Goal: Find specific page/section: Find specific page/section

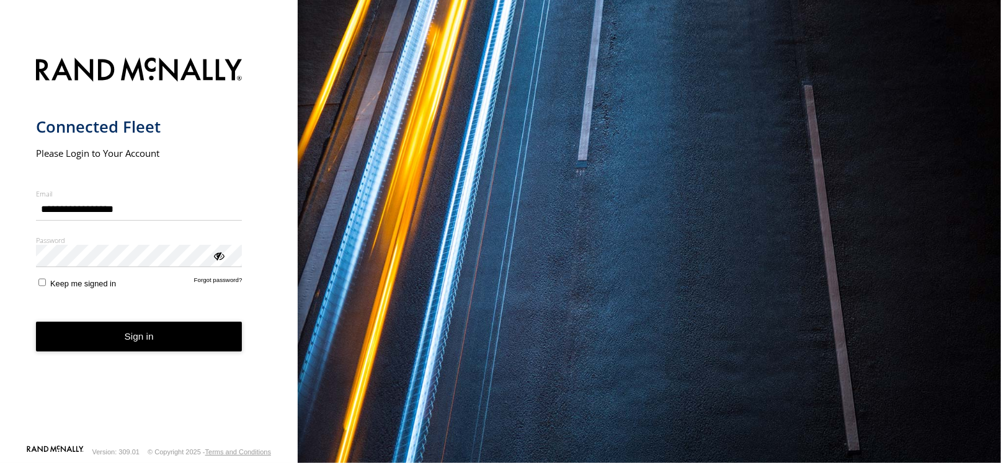
click at [130, 332] on button "Sign in" at bounding box center [139, 337] width 207 height 30
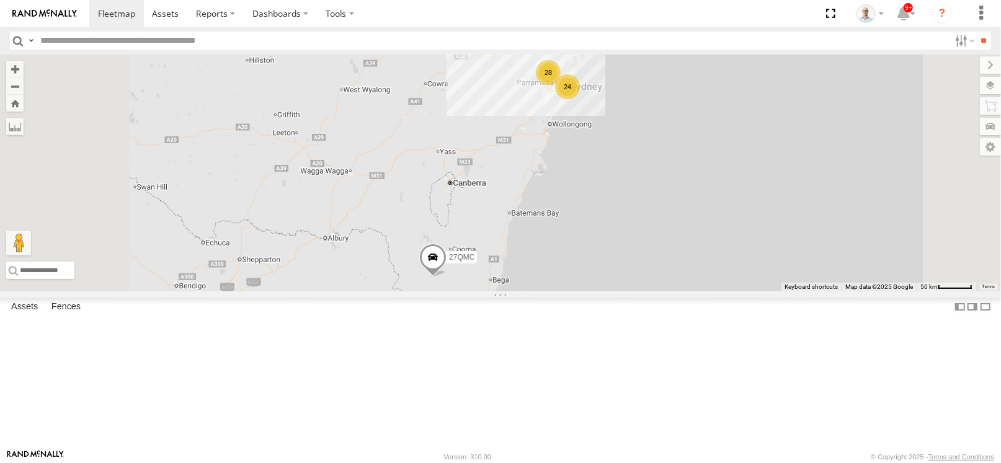
click at [561, 85] on div "28" at bounding box center [548, 72] width 25 height 25
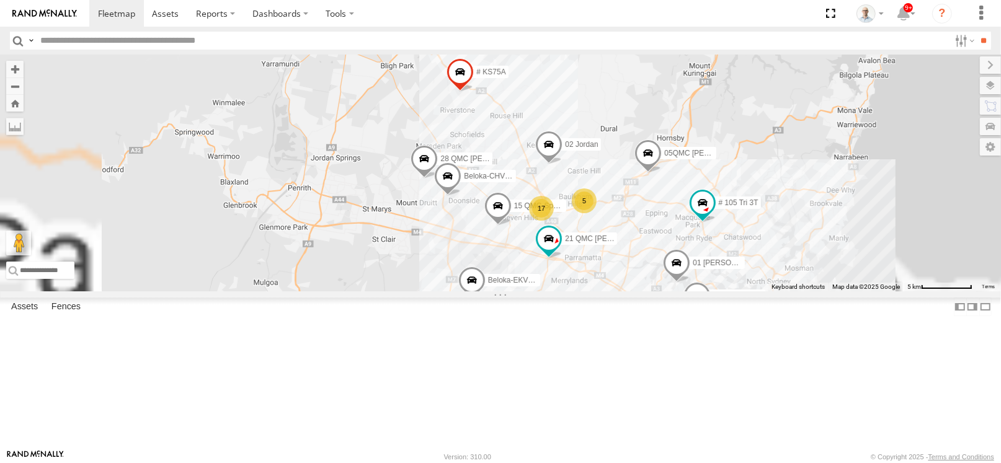
click at [597, 213] on div "5" at bounding box center [584, 201] width 25 height 25
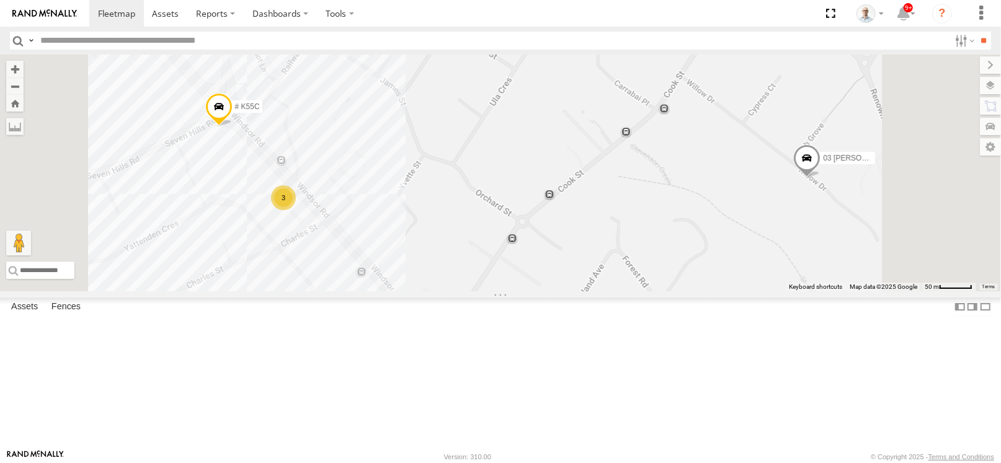
drag, startPoint x: 564, startPoint y: 283, endPoint x: 698, endPoint y: 267, distance: 134.9
click at [720, 265] on div "27QMC 09QMC Ultimo uber # KS75A 21 QMC Pat Junior 01 Lyndon Beloka-EKV93V 05QMC…" at bounding box center [500, 173] width 1001 height 237
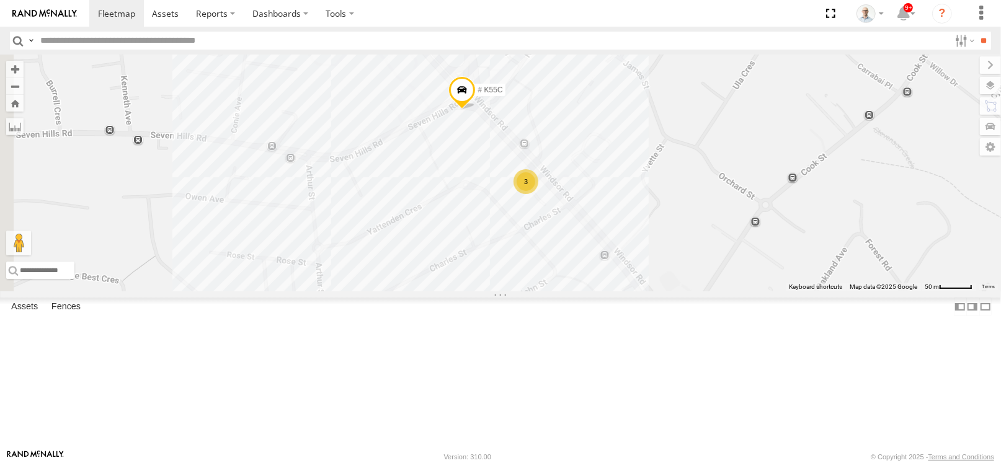
click at [538, 194] on div "3" at bounding box center [525, 181] width 25 height 25
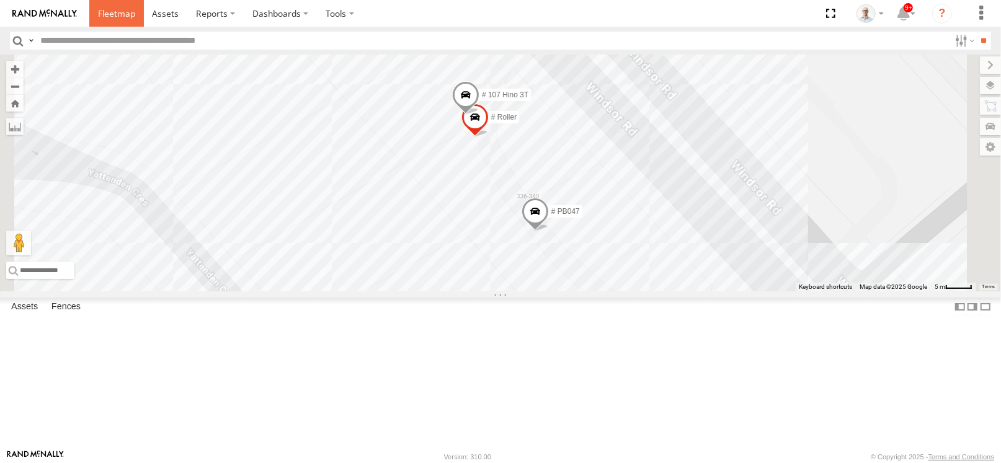
click at [113, 14] on span at bounding box center [116, 13] width 37 height 12
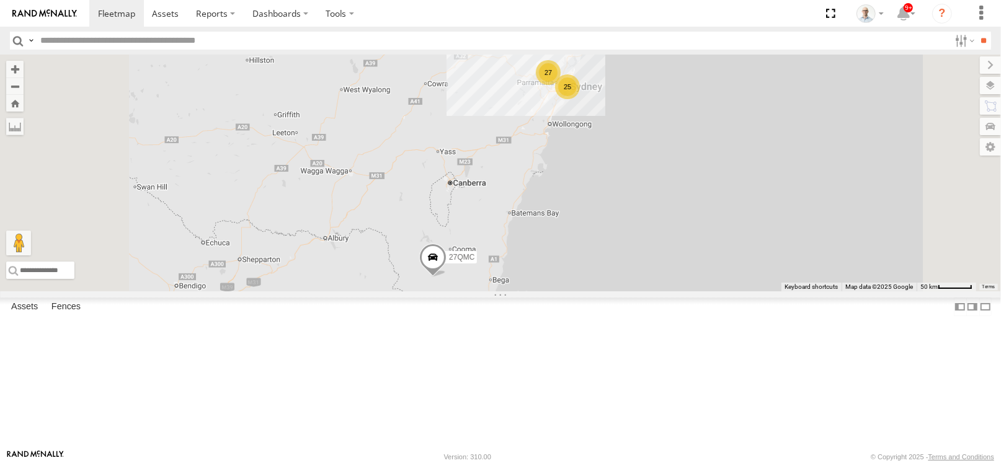
click at [139, 48] on input "text" at bounding box center [492, 41] width 914 height 18
type input "***"
click at [977, 32] on input "**" at bounding box center [984, 41] width 14 height 18
click at [0, 0] on div "# 108 Hino 3T" at bounding box center [0, 0] width 0 height 0
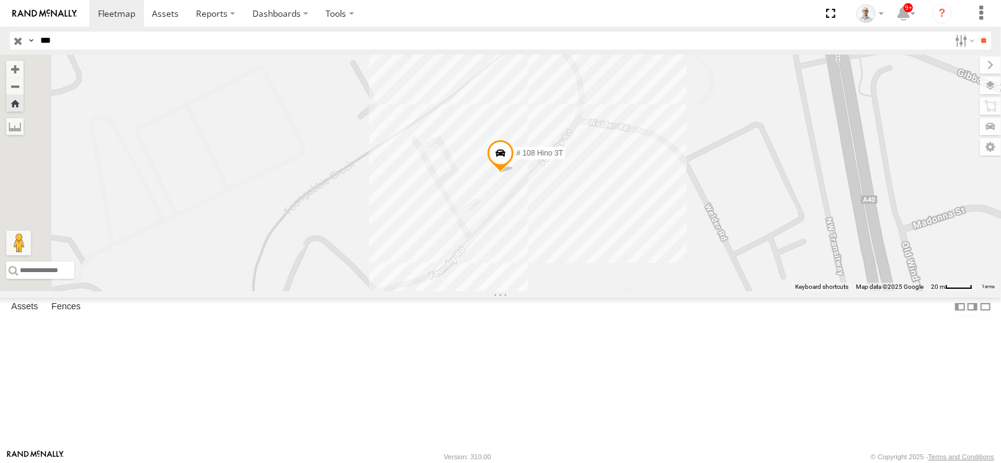
click at [0, 0] on link at bounding box center [0, 0] width 0 height 0
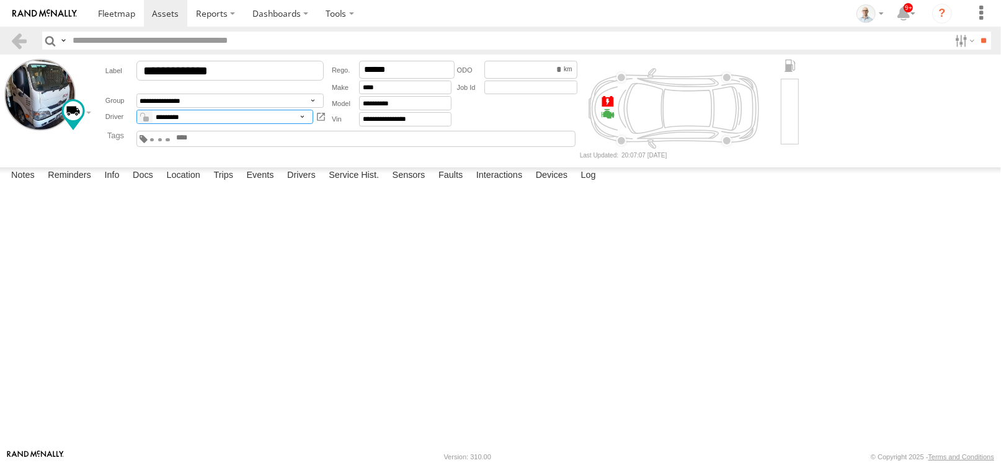
click at [244, 119] on select "**********" at bounding box center [224, 117] width 177 height 14
select select "*****"
click at [136, 110] on select "**********" at bounding box center [224, 117] width 177 height 14
click at [138, 16] on link at bounding box center [116, 13] width 55 height 27
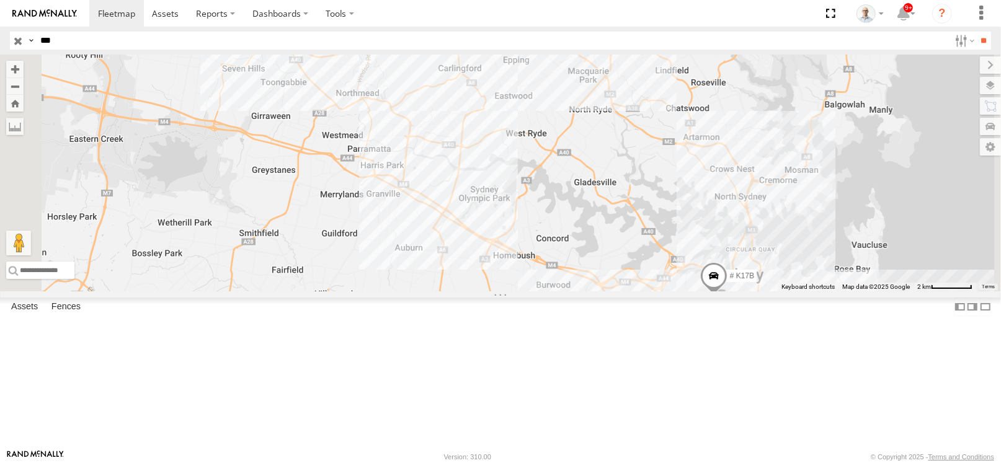
click at [16, 36] on input "button" at bounding box center [18, 41] width 16 height 18
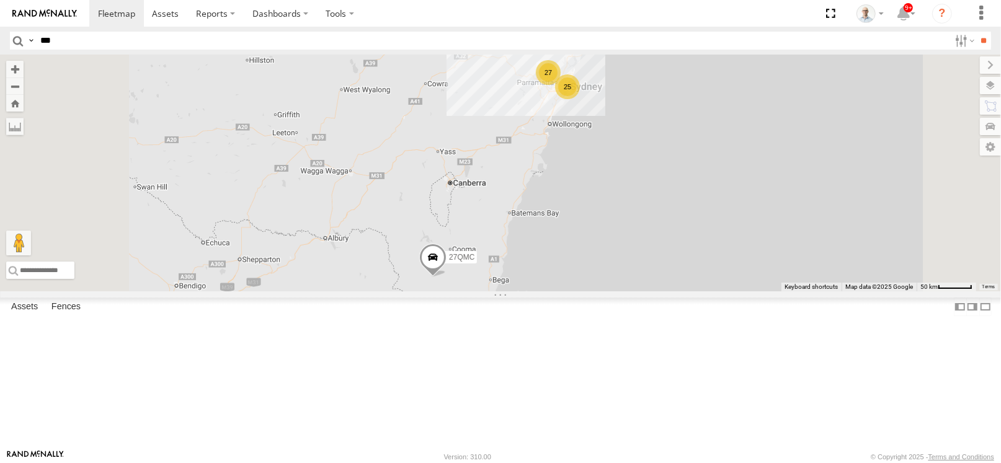
click at [561, 85] on div "27" at bounding box center [548, 72] width 25 height 25
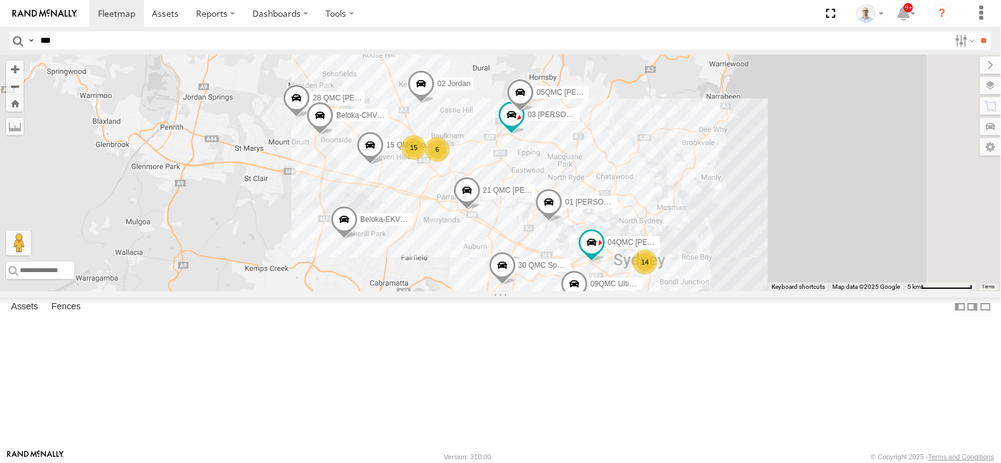
drag, startPoint x: 708, startPoint y: 277, endPoint x: 580, endPoint y: 215, distance: 142.3
click at [580, 112] on div "27QMC 14 09QMC Ultimo uber 03 Jayden 15 # KS75A 21 QMC Pat Junior 01 [PERSON_NA…" at bounding box center [873, 112] width 1001 height 0
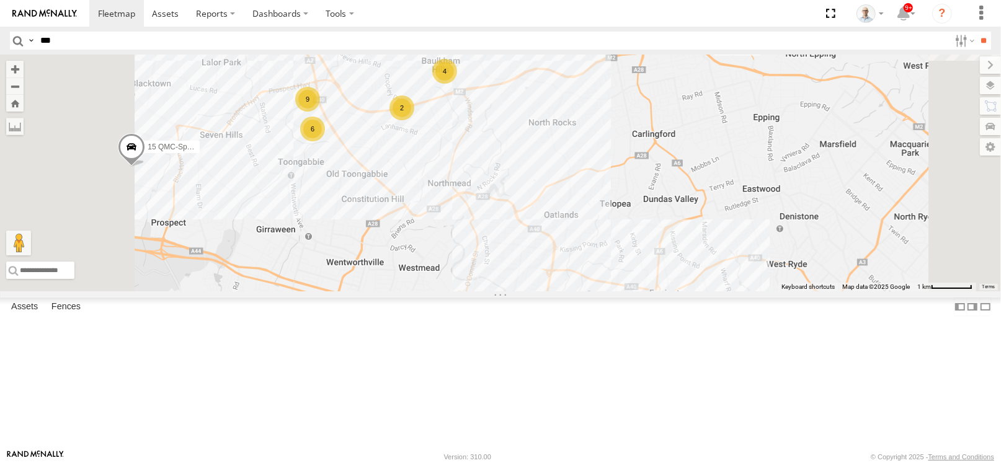
drag, startPoint x: 565, startPoint y: 234, endPoint x: 608, endPoint y: 205, distance: 52.3
click at [608, 205] on div "27QMC 09QMC Ultimo uber 03 Jayden # KS75A 21 QMC Pat Junior 01 [PERSON_NAME]-EK…" at bounding box center [500, 173] width 1001 height 237
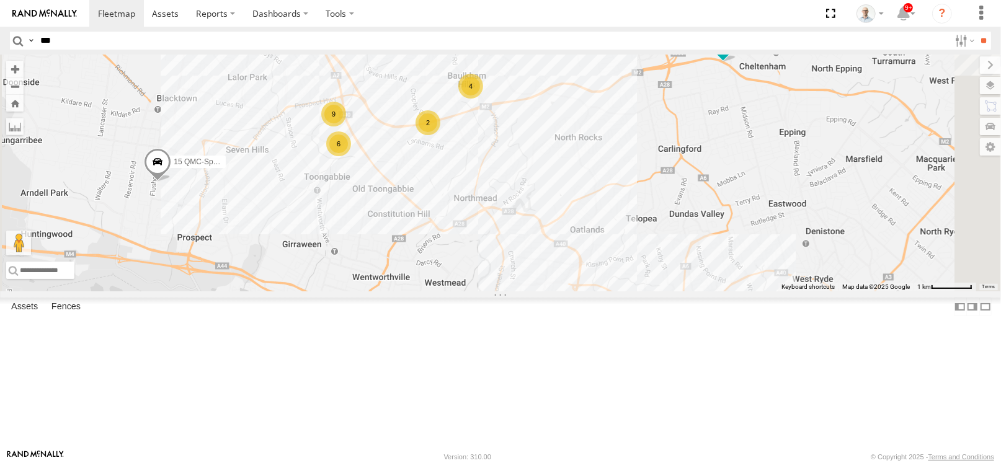
drag, startPoint x: 605, startPoint y: 205, endPoint x: 628, endPoint y: 223, distance: 29.2
click at [628, 223] on div "27QMC 09QMC Ultimo uber 03 Jayden # KS75A 21 QMC Pat Junior 01 [PERSON_NAME]-EK…" at bounding box center [500, 173] width 1001 height 237
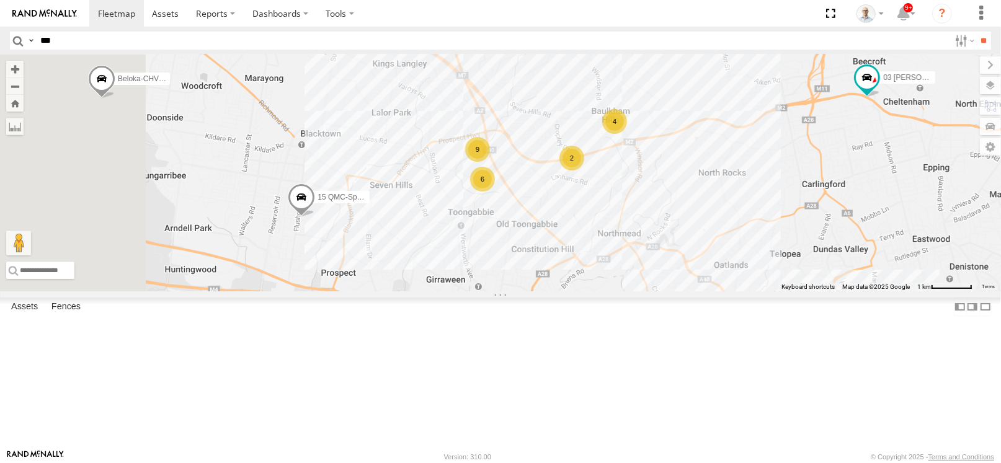
drag, startPoint x: 626, startPoint y: 223, endPoint x: 771, endPoint y: 258, distance: 148.6
click at [771, 258] on div "27QMC 09QMC Ultimo uber 03 Jayden # KS75A 21 QMC Pat Junior 01 [PERSON_NAME]-EK…" at bounding box center [500, 173] width 1001 height 237
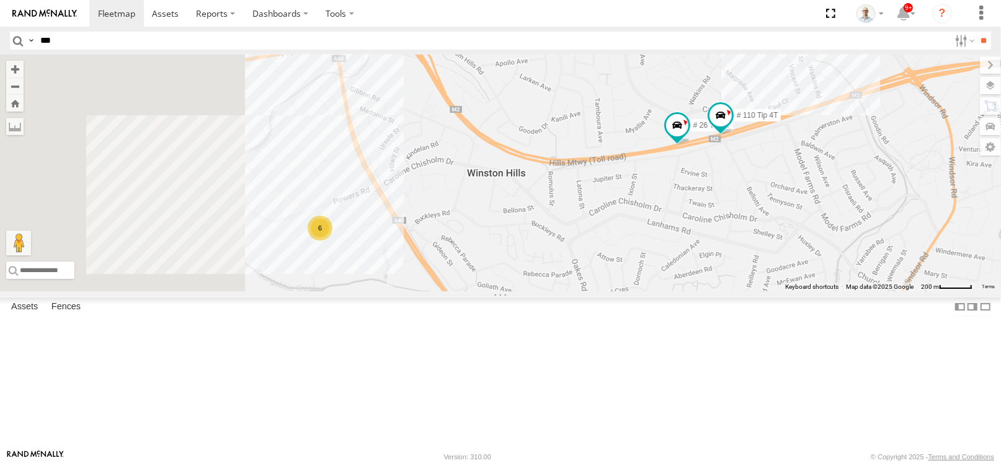
drag, startPoint x: 556, startPoint y: 217, endPoint x: 792, endPoint y: 224, distance: 235.7
click at [792, 224] on div "27QMC 09QMC Ultimo uber 03 Jayden # KS75A 21 QMC Pat Junior 01 [PERSON_NAME]-EK…" at bounding box center [500, 173] width 1001 height 237
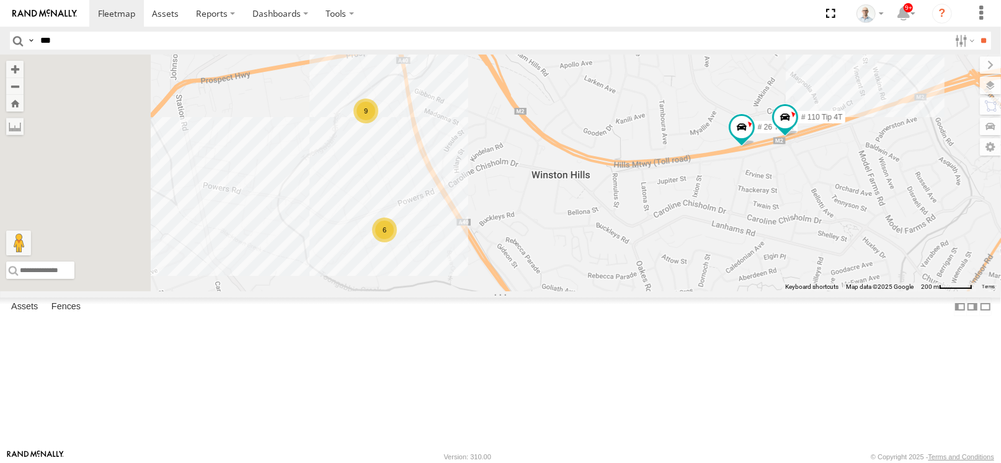
click at [378, 123] on div "9" at bounding box center [365, 111] width 25 height 25
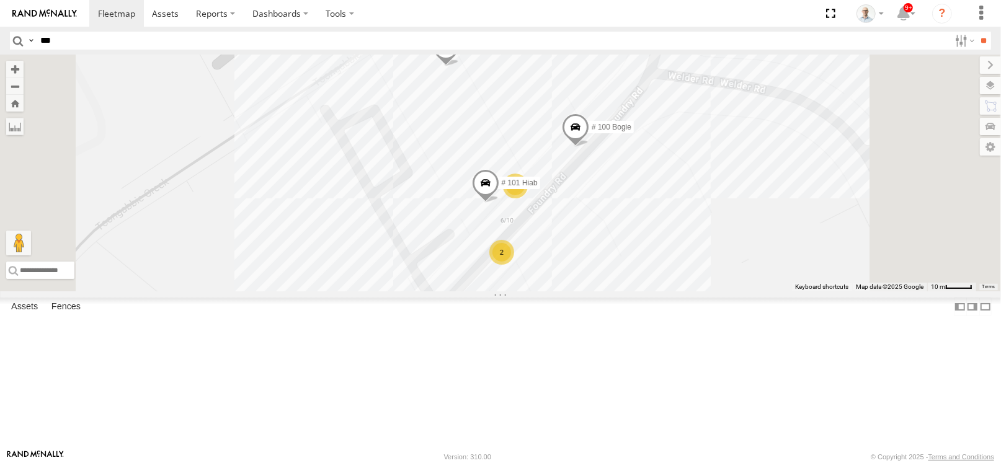
drag, startPoint x: 669, startPoint y: 221, endPoint x: 674, endPoint y: 207, distance: 15.1
click at [674, 207] on div "27QMC 09QMC Ultimo uber 03 Jayden # KS75A 21 QMC Pat Junior 01 [PERSON_NAME]-EK…" at bounding box center [500, 173] width 1001 height 237
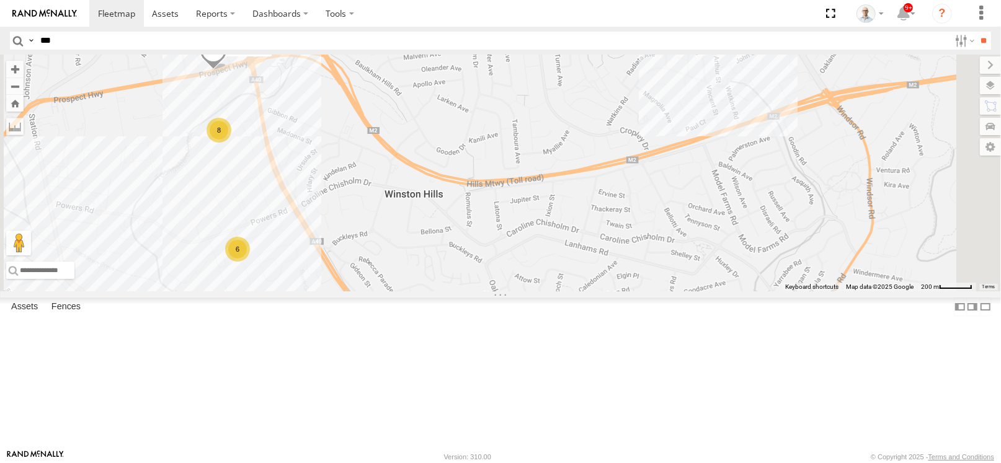
drag, startPoint x: 631, startPoint y: 238, endPoint x: 563, endPoint y: 209, distance: 73.4
click at [563, 209] on div "27QMC 09QMC Ultimo uber 03 Jayden # KS75A 21 QMC Pat Junior 01 [PERSON_NAME]-EK…" at bounding box center [500, 173] width 1001 height 237
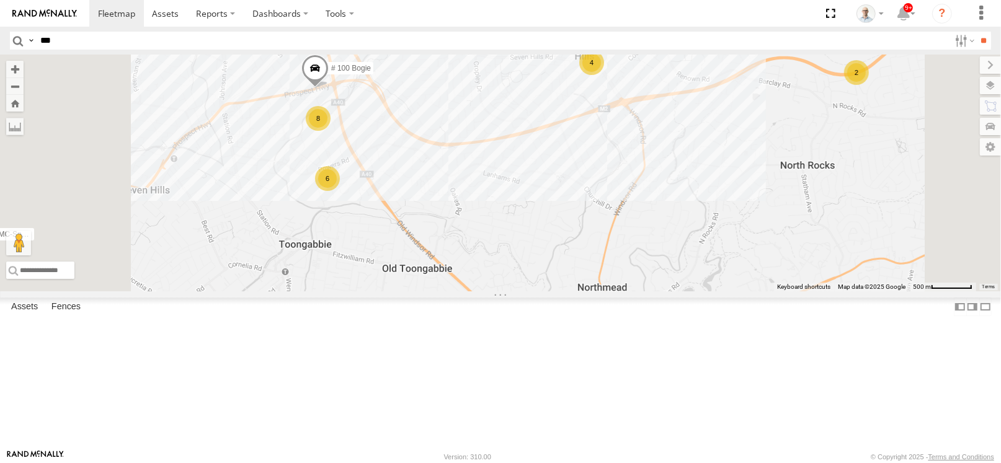
click at [604, 75] on div "4" at bounding box center [591, 62] width 25 height 25
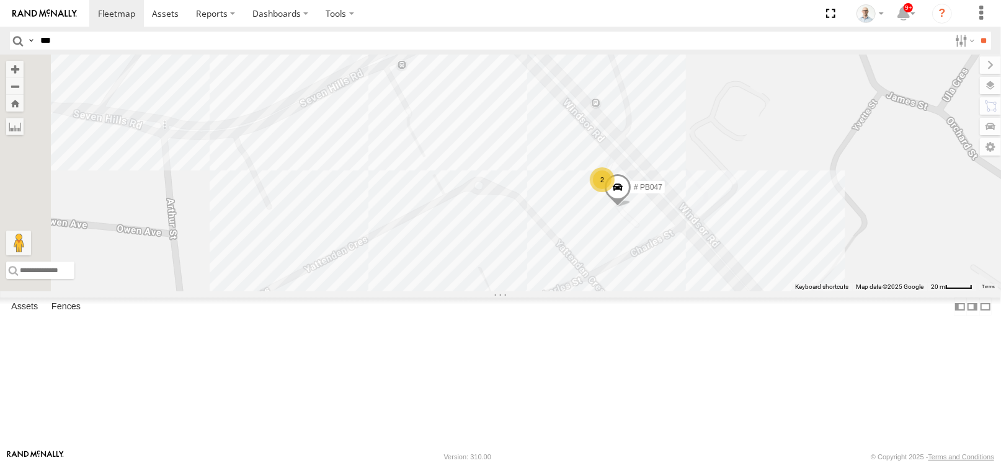
click at [615, 192] on div "2" at bounding box center [602, 179] width 25 height 25
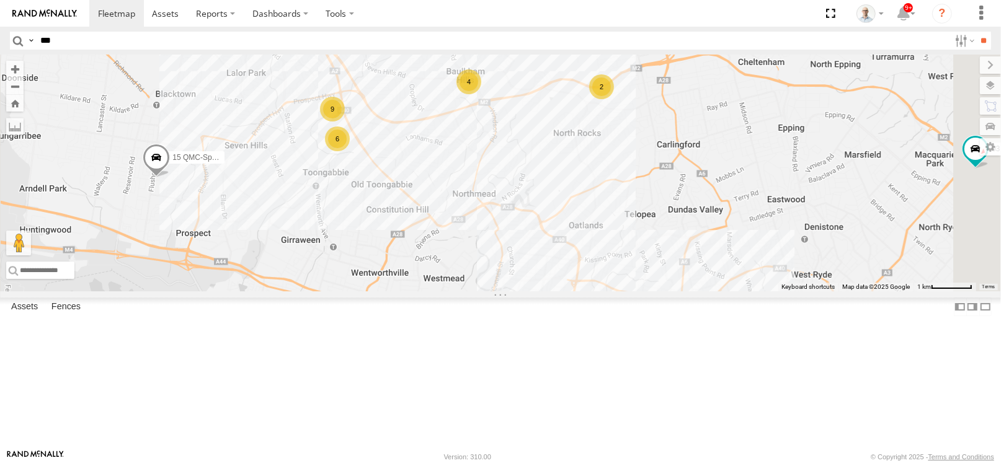
drag, startPoint x: 660, startPoint y: 256, endPoint x: 642, endPoint y: 244, distance: 22.0
click at [642, 244] on div "27QMC 09QMC Ultimo uber 03 Jayden # KS75A 21 QMC Pat Junior 01 [PERSON_NAME]-EK…" at bounding box center [500, 173] width 1001 height 237
drag, startPoint x: 752, startPoint y: 290, endPoint x: 657, endPoint y: 174, distance: 149.4
click at [657, 174] on div "27QMC 09QMC Ultimo uber 03 Jayden # KS75A 21 QMC Pat Junior 01 [PERSON_NAME]-EK…" at bounding box center [500, 173] width 1001 height 237
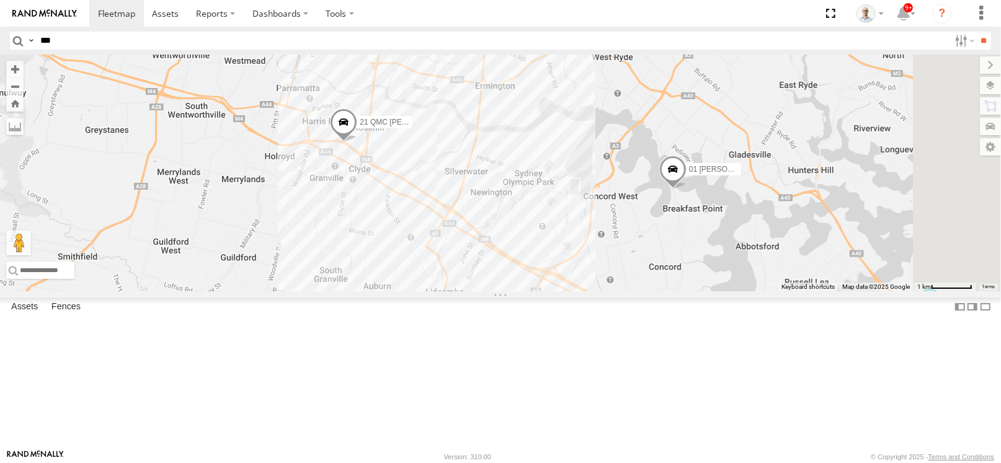
drag, startPoint x: 675, startPoint y: 294, endPoint x: 637, endPoint y: 211, distance: 91.0
click at [637, 211] on div "27QMC 09QMC Ultimo uber 03 Jayden # KS75A 21 QMC Pat Junior 01 [PERSON_NAME]-EK…" at bounding box center [500, 173] width 1001 height 237
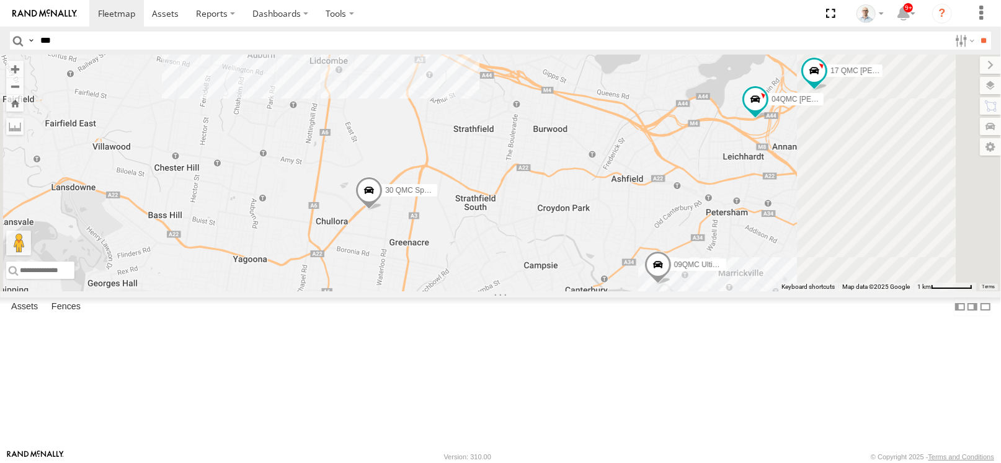
drag, startPoint x: 598, startPoint y: 211, endPoint x: 594, endPoint y: 203, distance: 8.6
click at [594, 202] on div "27QMC 09QMC Ultimo uber 03 Jayden # KS75A 21 QMC Pat Junior 01 [PERSON_NAME]-EK…" at bounding box center [500, 173] width 1001 height 237
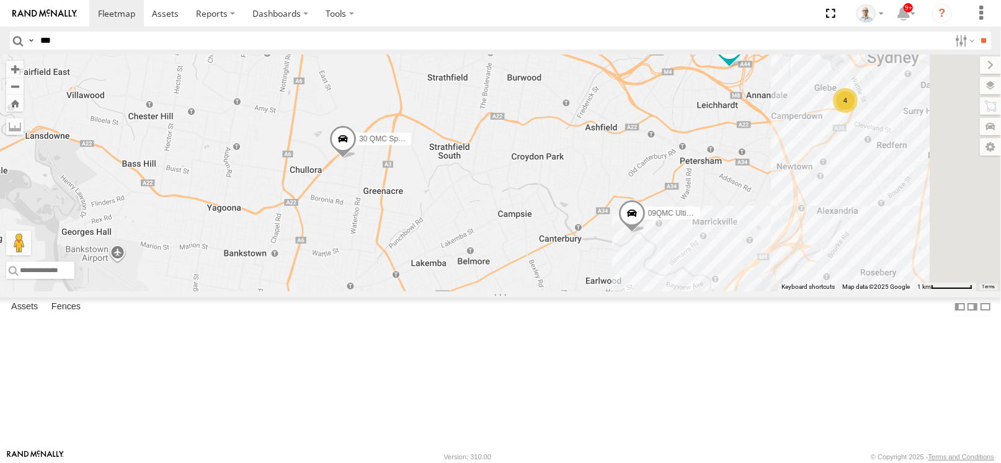
drag, startPoint x: 672, startPoint y: 283, endPoint x: 665, endPoint y: 265, distance: 19.5
click at [665, 265] on div "27QMC 09QMC Ultimo uber 03 Jayden # KS75A 21 QMC Pat Junior 01 [PERSON_NAME]-EK…" at bounding box center [500, 173] width 1001 height 237
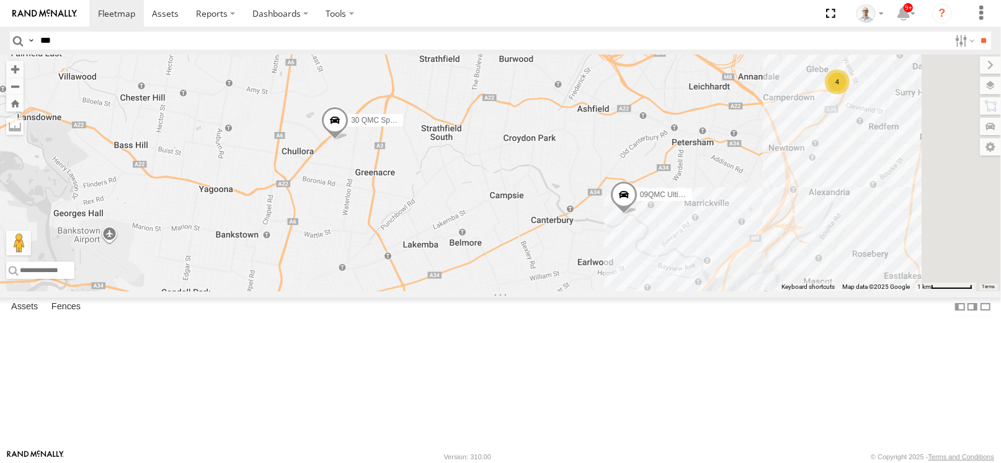
click at [349, 140] on span at bounding box center [334, 123] width 27 height 33
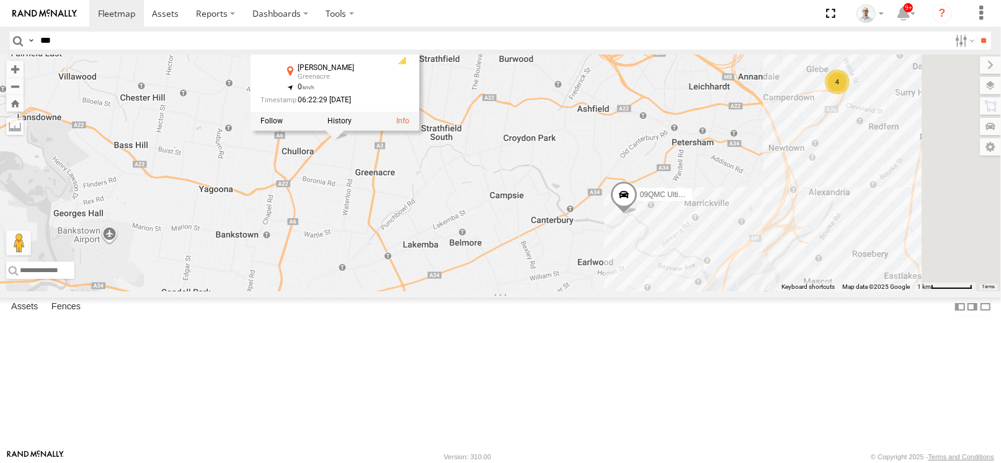
click at [412, 233] on div "27QMC 09QMC Ultimo uber 03 Jayden # KS75A 21 QMC Pat Junior 01 [PERSON_NAME]-EK…" at bounding box center [500, 173] width 1001 height 237
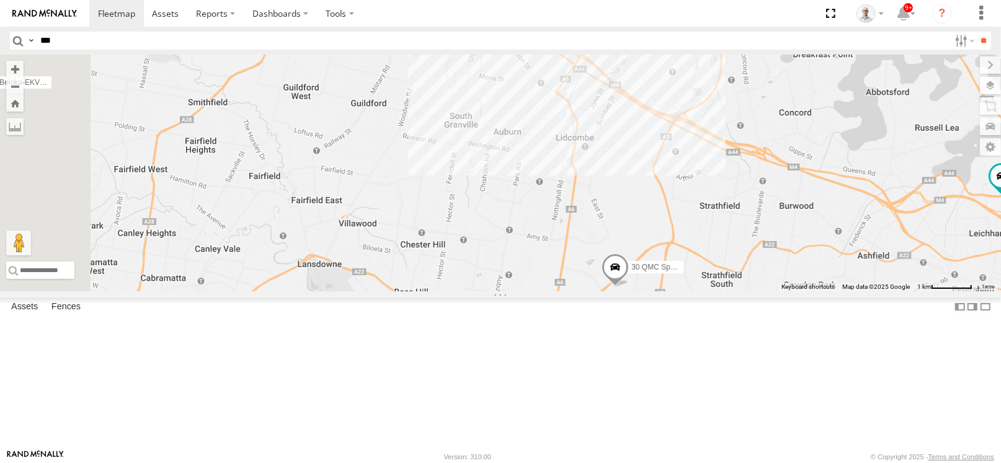
drag, startPoint x: 439, startPoint y: 199, endPoint x: 722, endPoint y: 347, distance: 319.0
click at [722, 291] on div "27QMC 09QMC Ultimo uber 03 Jayden # KS75A 21 QMC Pat Junior 01 [PERSON_NAME]-EK…" at bounding box center [500, 173] width 1001 height 237
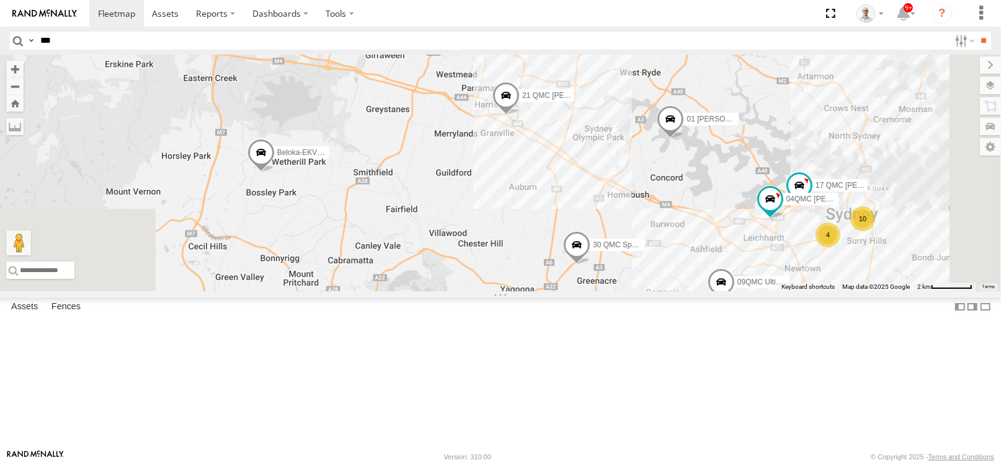
drag, startPoint x: 669, startPoint y: 274, endPoint x: 670, endPoint y: 283, distance: 9.3
click at [670, 283] on div "27QMC 09QMC Ultimo uber 03 Jayden # KS75A 21 QMC Pat Junior 01 [PERSON_NAME]-EK…" at bounding box center [500, 173] width 1001 height 237
